Goal: Check status: Check status

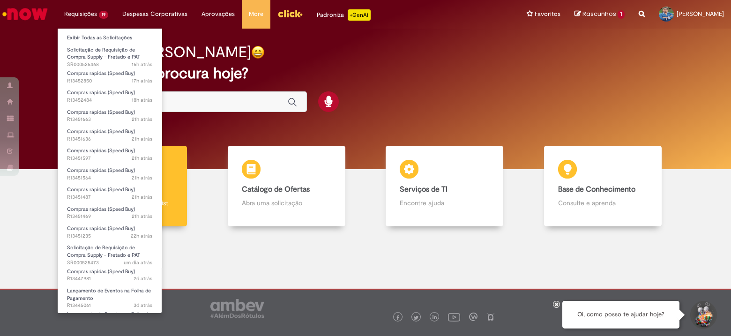
click at [90, 13] on li "Requisições 19 Exibir Todas as Solicitações Solicitação de Requisição de Compra…" at bounding box center [86, 14] width 58 height 28
click at [105, 75] on span "Compras rápidas (Speed Buy)" at bounding box center [101, 73] width 68 height 7
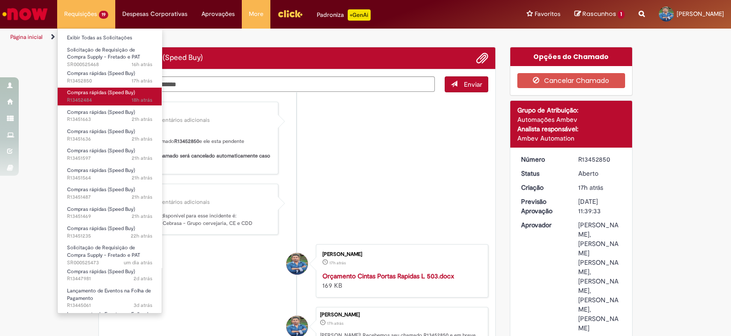
click at [103, 90] on span "Compras rápidas (Speed Buy)" at bounding box center [101, 92] width 68 height 7
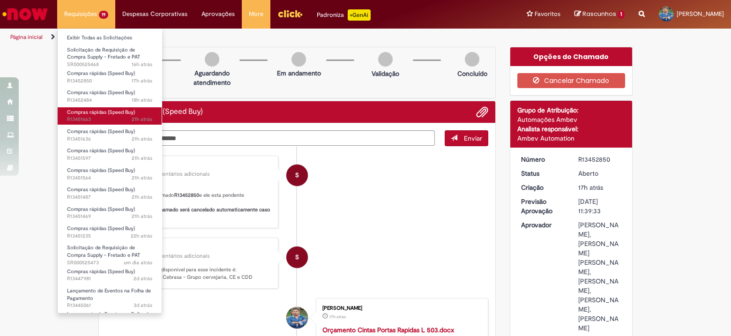
click at [102, 114] on span "Compras rápidas (Speed Buy)" at bounding box center [101, 112] width 68 height 7
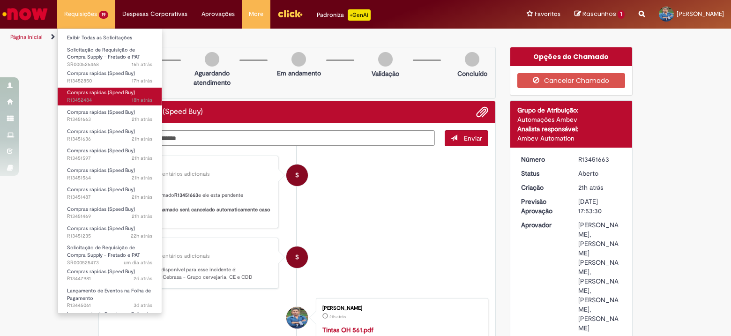
click at [117, 98] on span "18h atrás 18 horas atrás R13452484" at bounding box center [109, 101] width 85 height 8
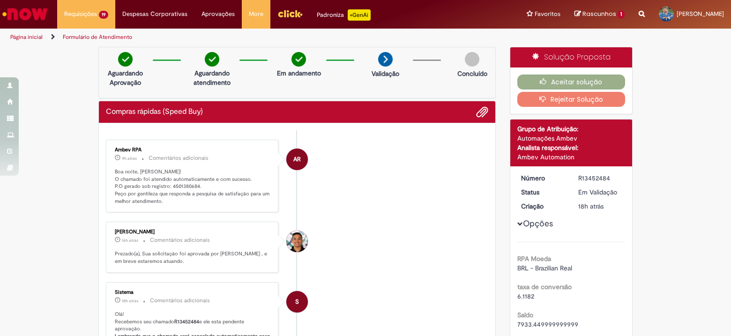
click at [175, 187] on p "Boa noite, [PERSON_NAME]! O chamado foi atendido automaticamente e com sucesso.…" at bounding box center [193, 186] width 156 height 37
copy p "4501380684"
